Goal: Find specific page/section: Find specific page/section

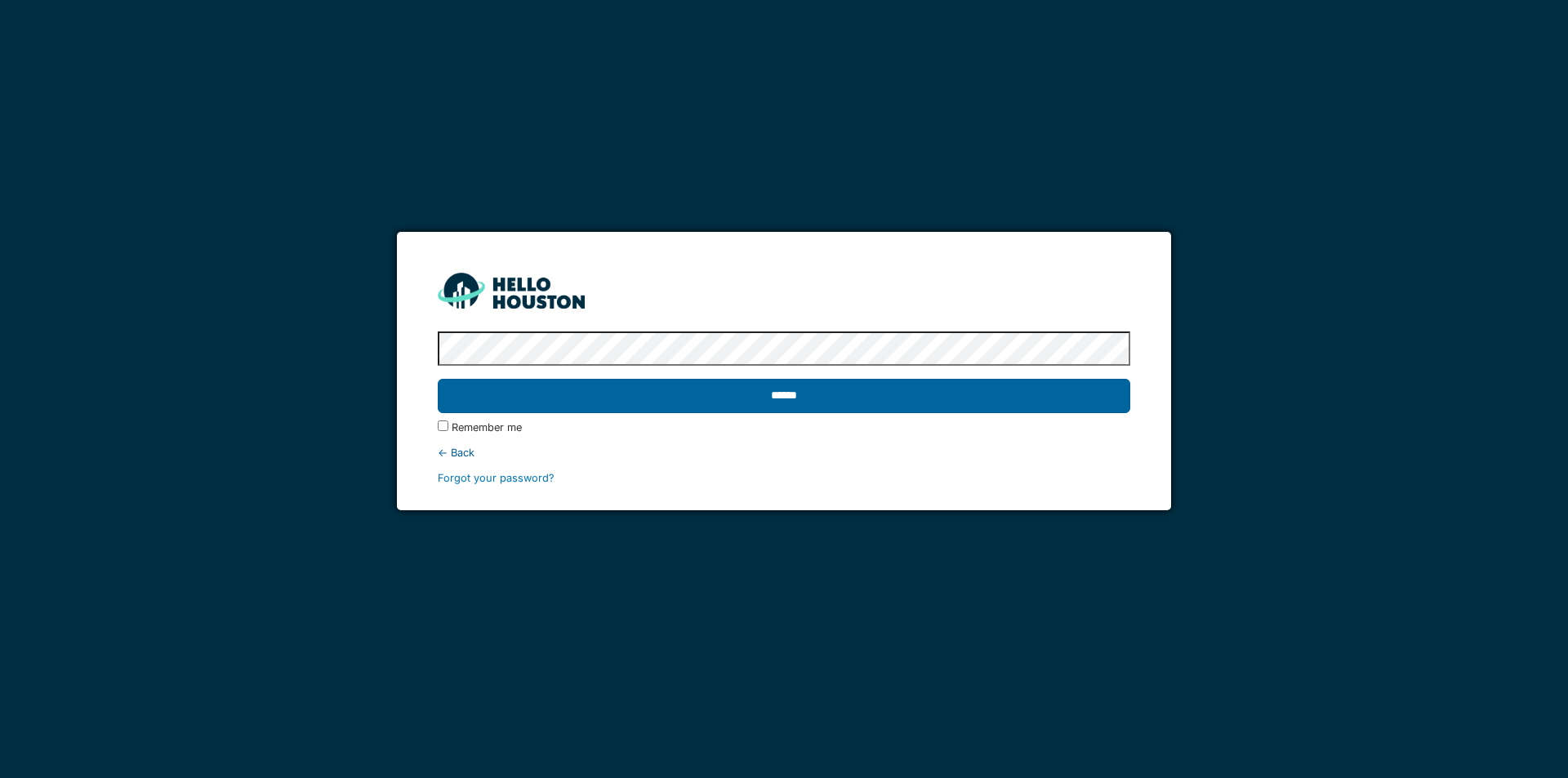
click at [797, 400] on input "******" at bounding box center [783, 396] width 692 height 34
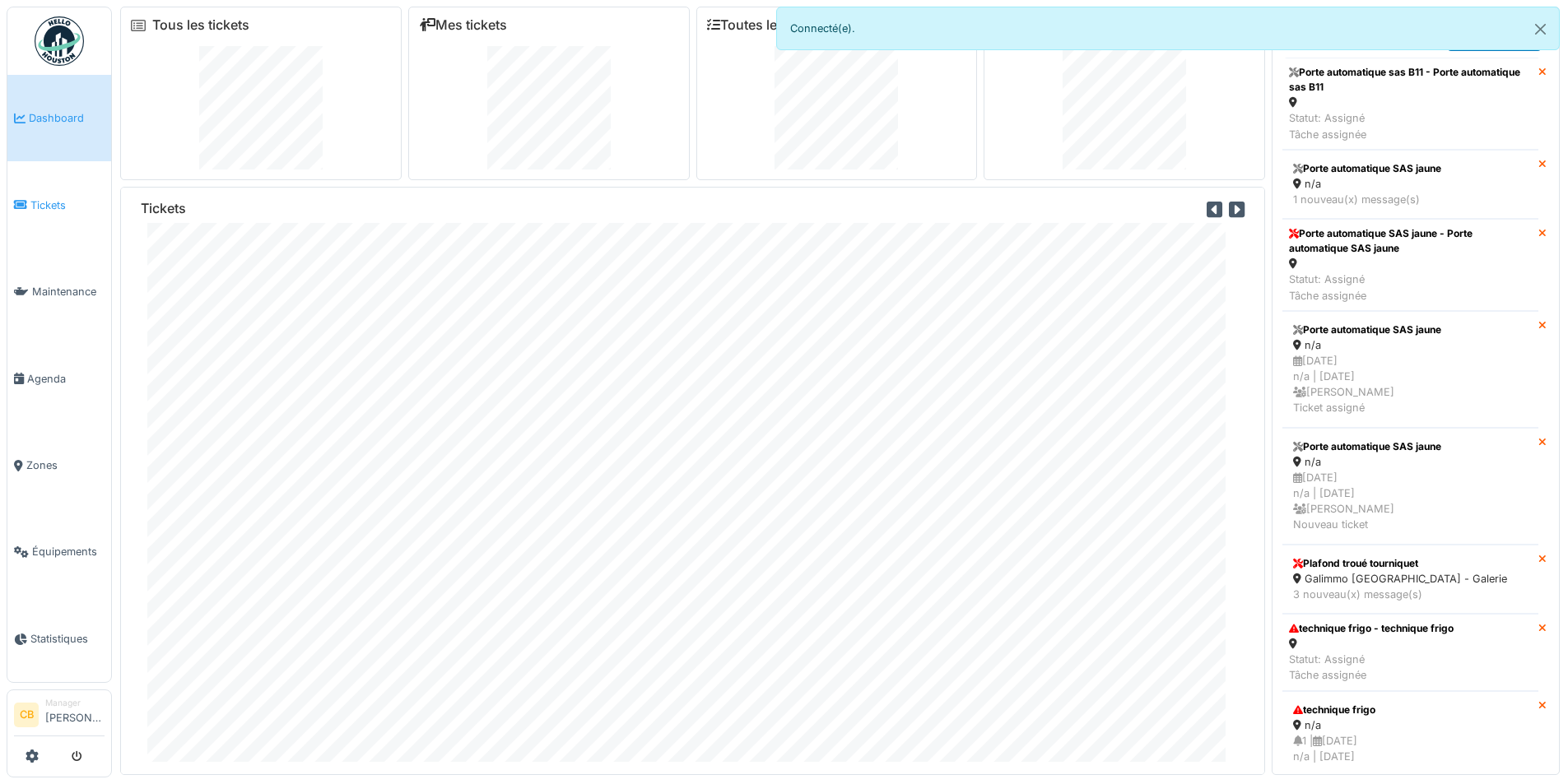
click at [55, 200] on span "Tickets" at bounding box center [68, 205] width 74 height 15
